Goal: Navigation & Orientation: Find specific page/section

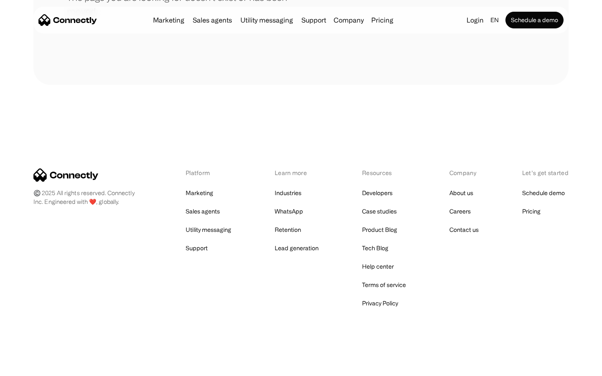
scroll to position [153, 0]
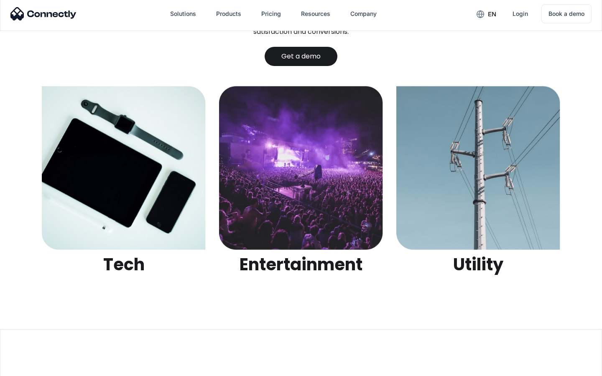
scroll to position [2638, 0]
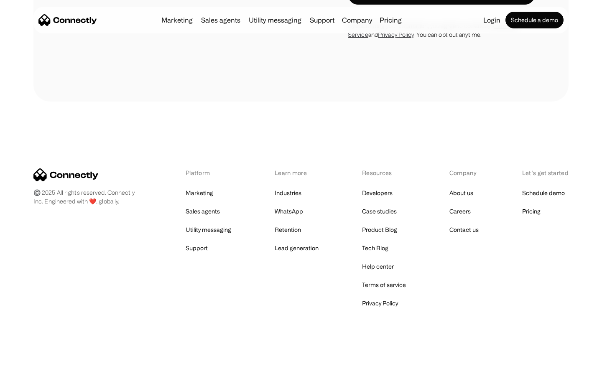
scroll to position [888, 0]
